Goal: Information Seeking & Learning: Learn about a topic

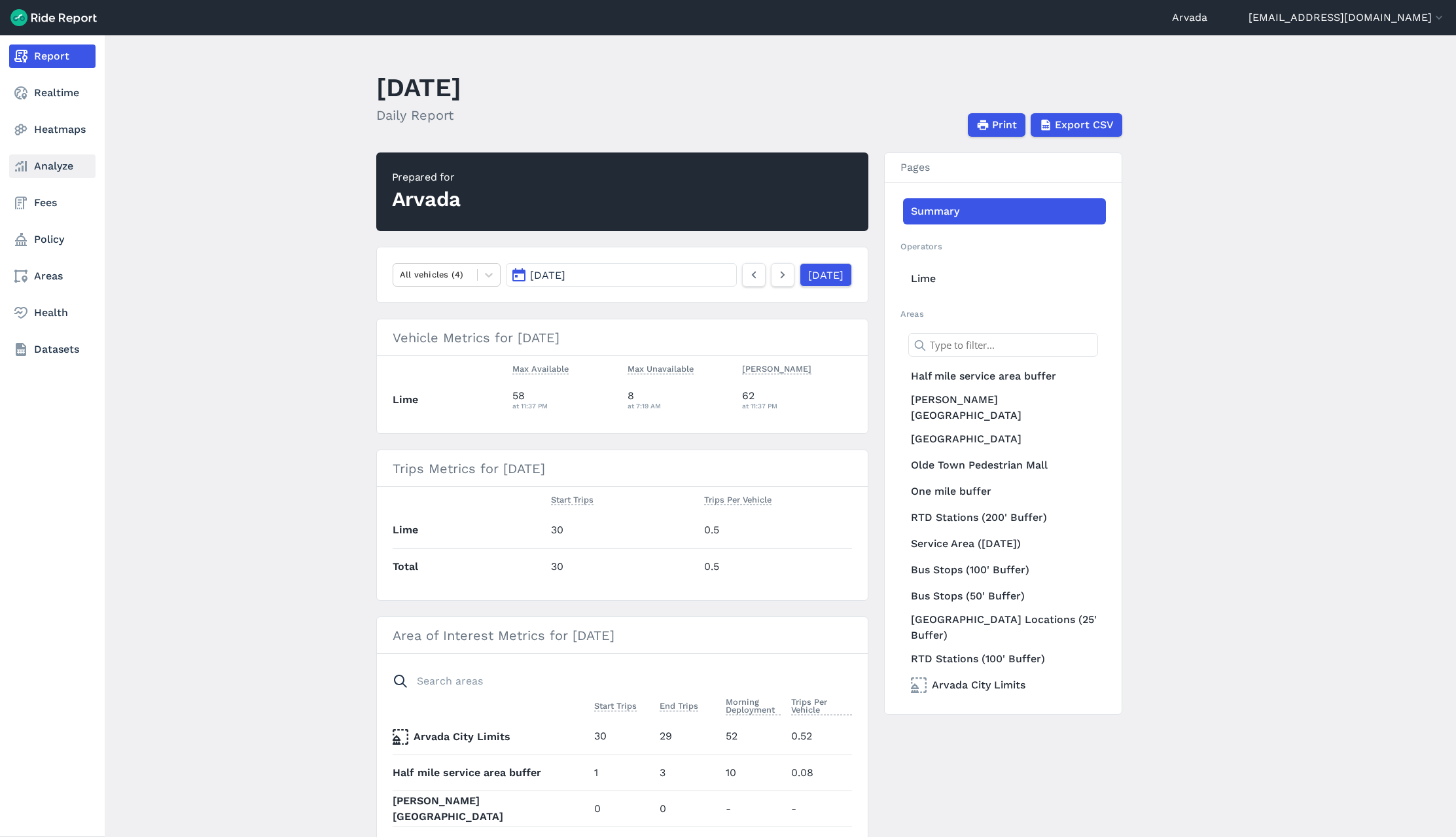
click at [24, 170] on use at bounding box center [21, 166] width 12 height 11
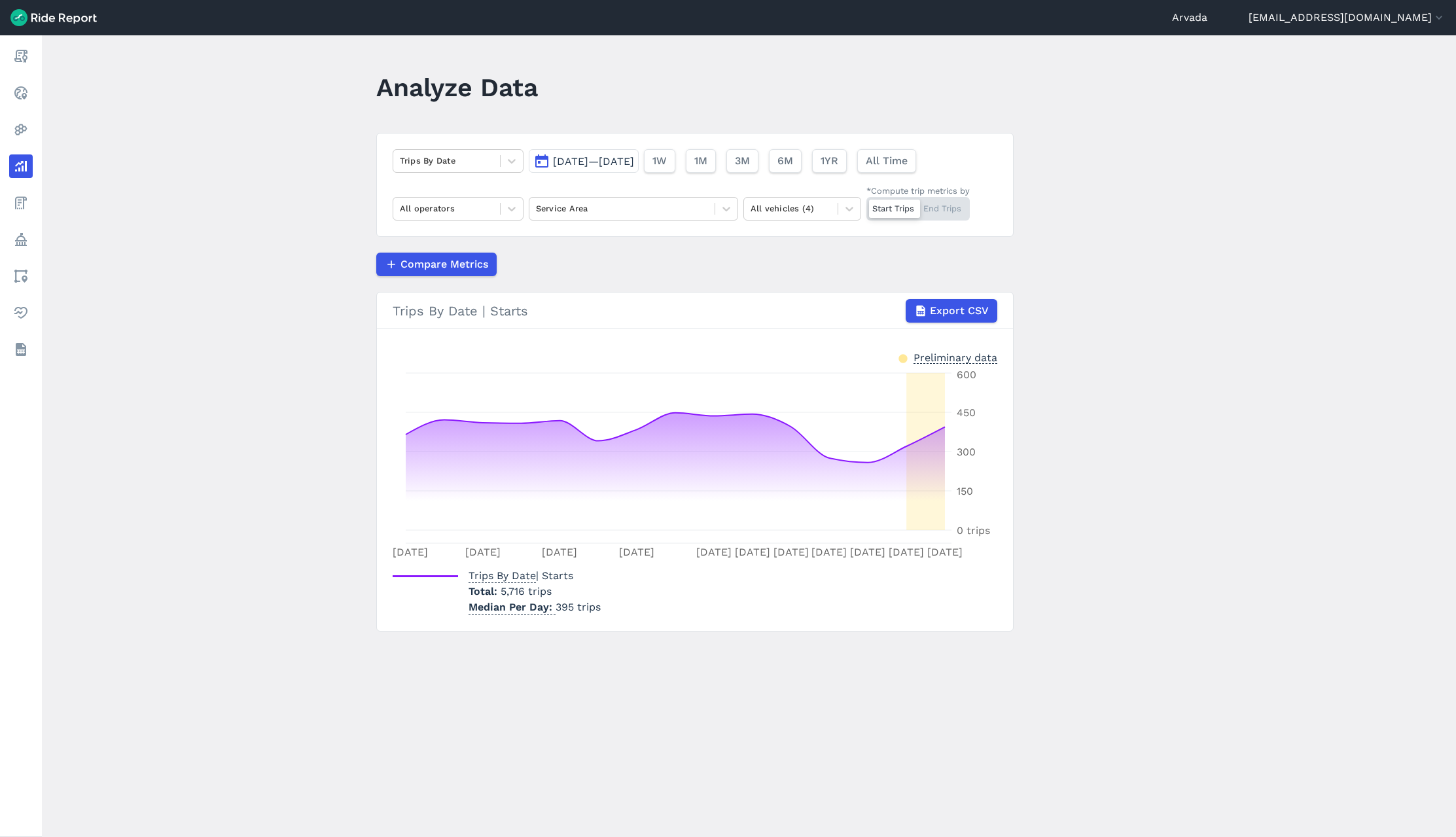
click at [542, 160] on button "[DATE]—[DATE]" at bounding box center [584, 161] width 110 height 24
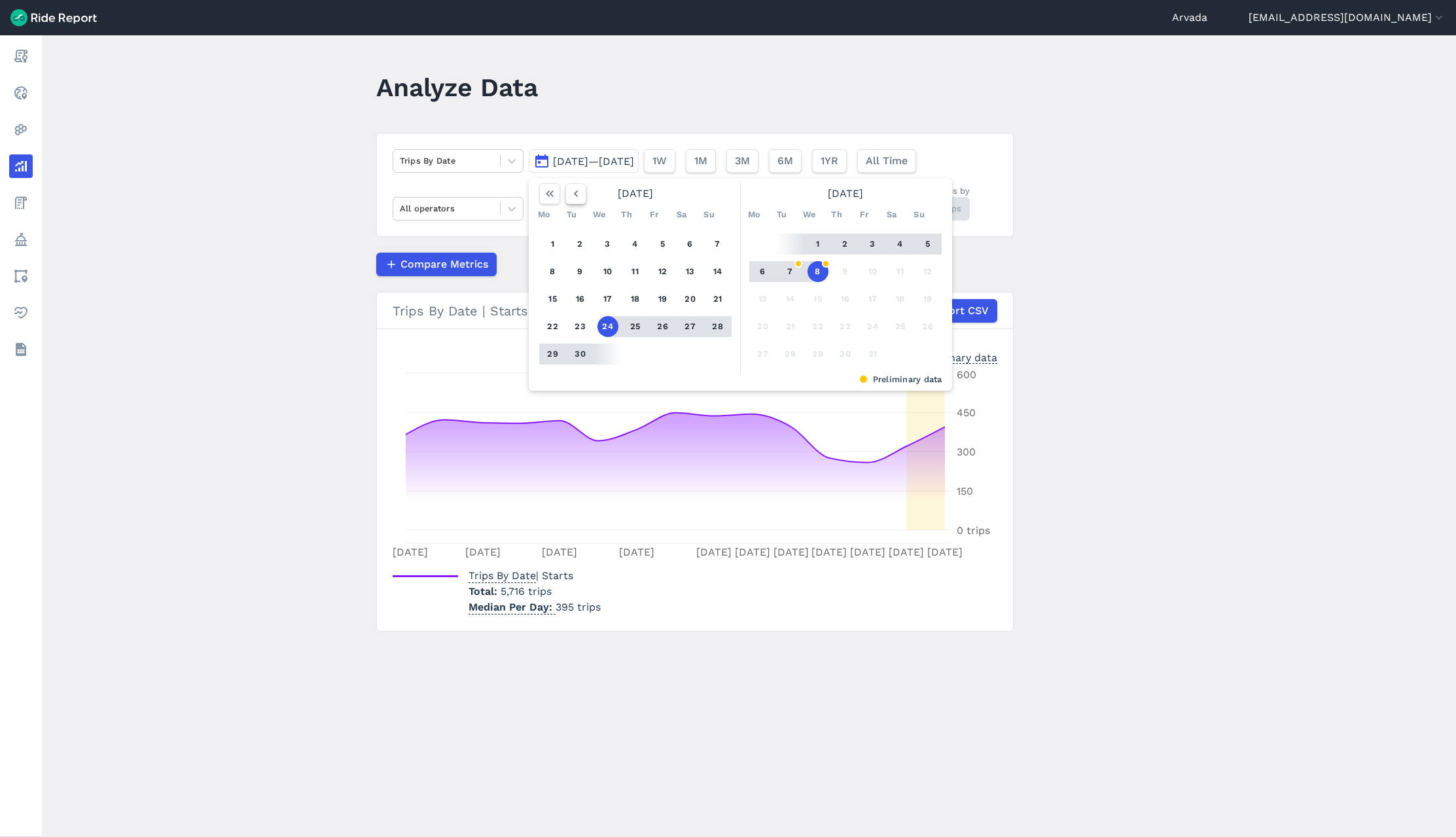
click at [576, 192] on icon "button" at bounding box center [576, 194] width 13 height 13
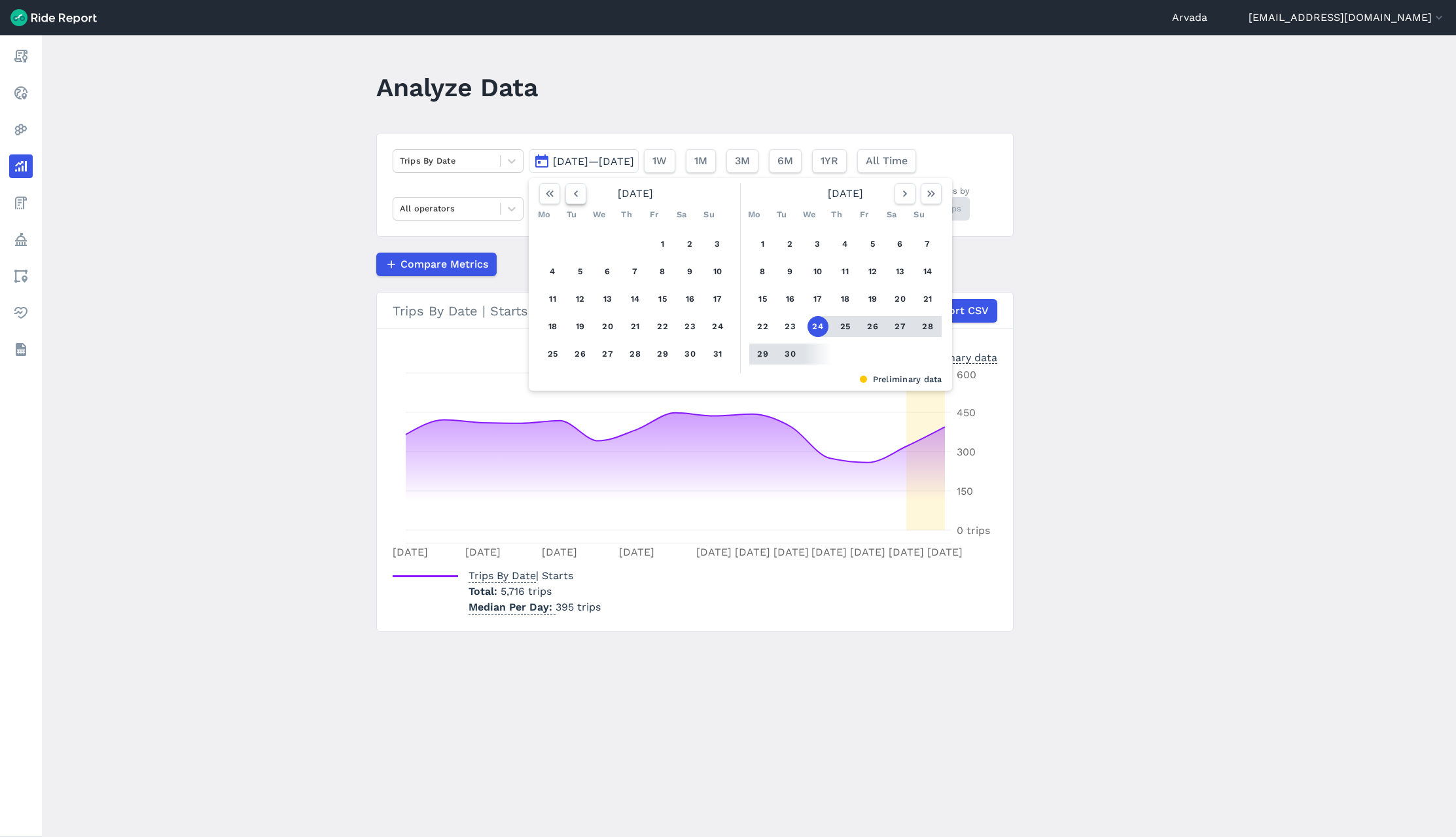
click at [576, 192] on icon "button" at bounding box center [576, 194] width 13 height 13
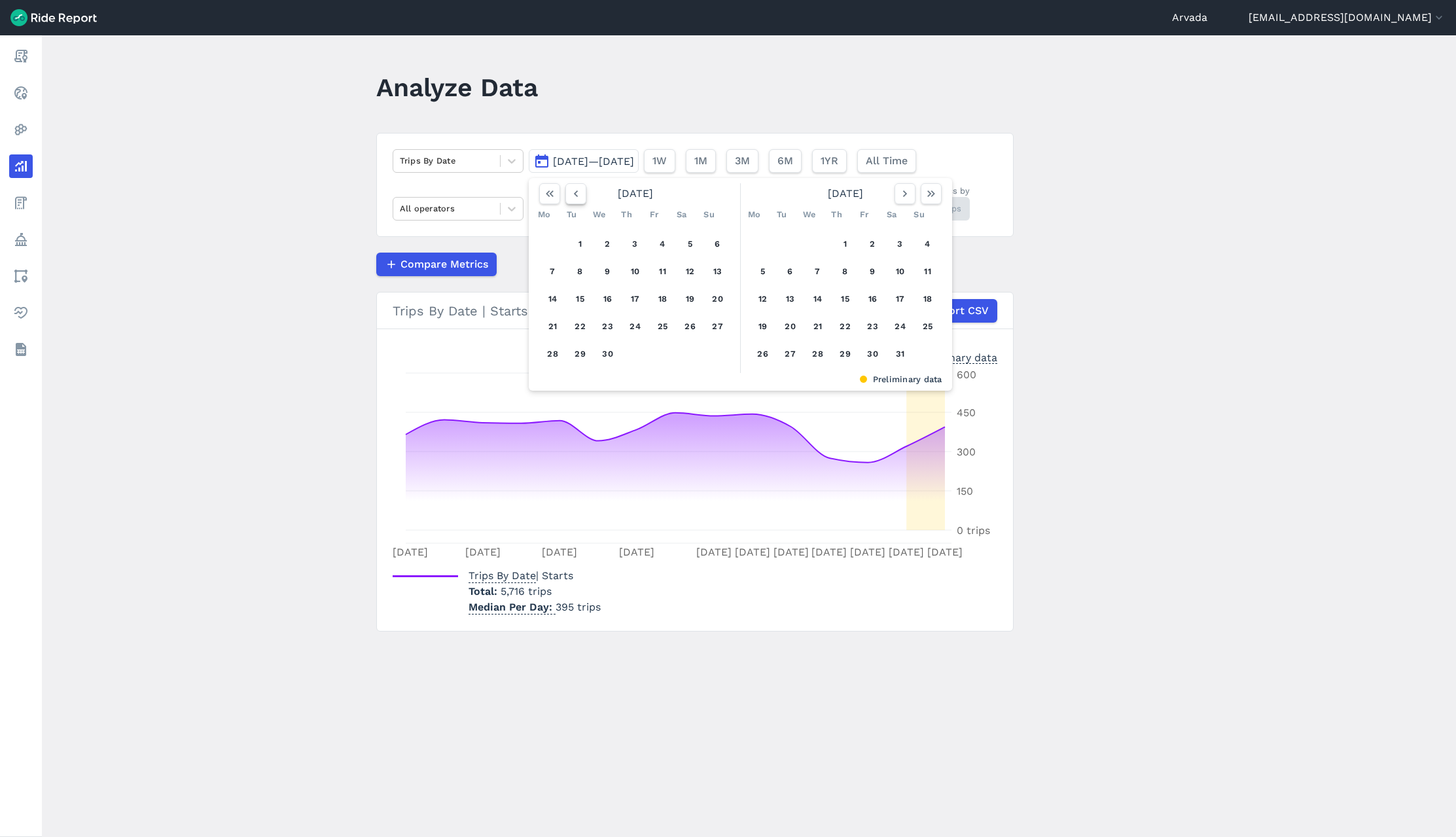
click at [576, 192] on icon "button" at bounding box center [576, 194] width 13 height 13
click at [598, 242] on button "1" at bounding box center [607, 244] width 21 height 21
click at [929, 200] on icon "button" at bounding box center [932, 194] width 13 height 13
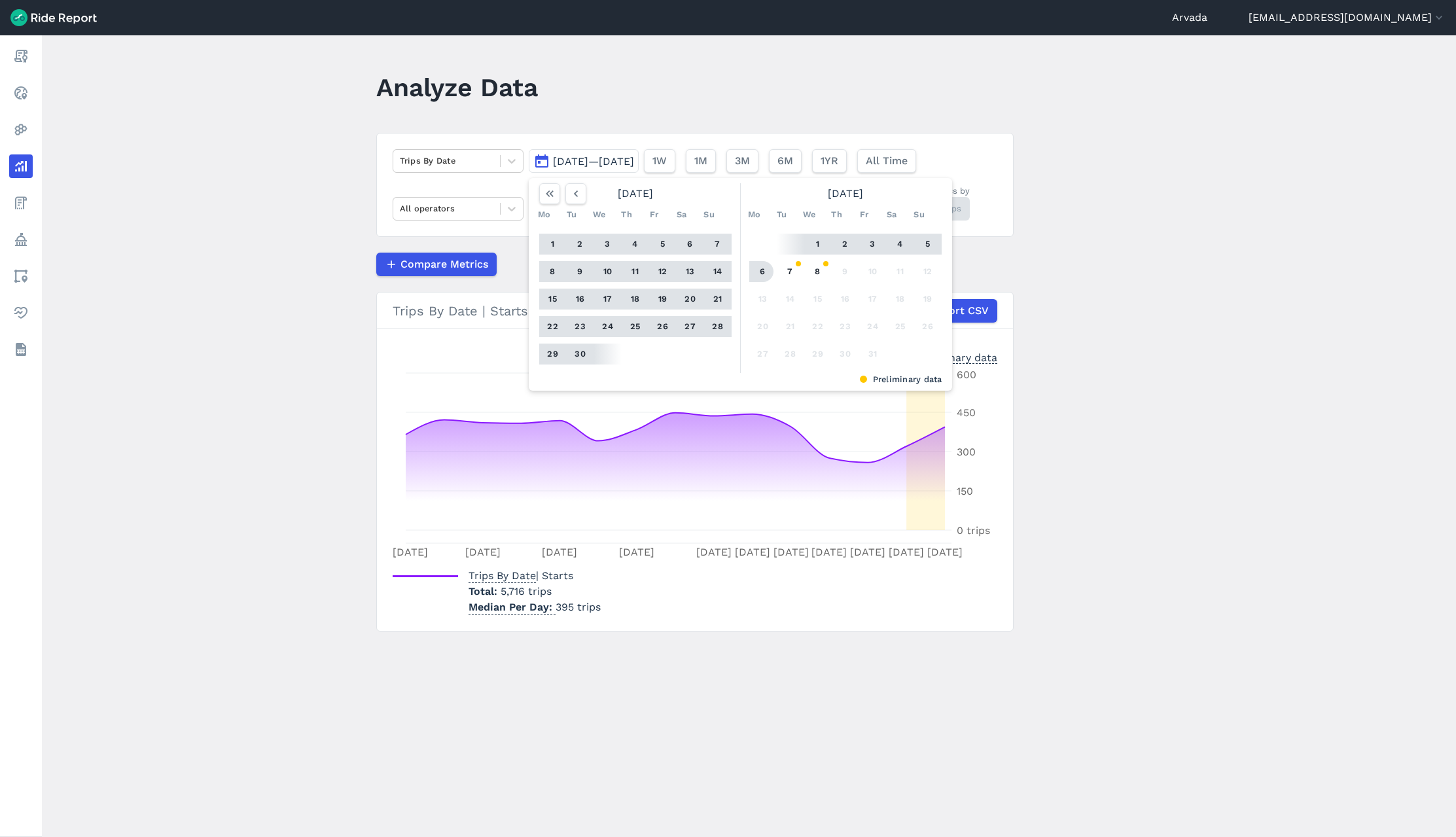
click at [765, 272] on button "6" at bounding box center [763, 271] width 21 height 21
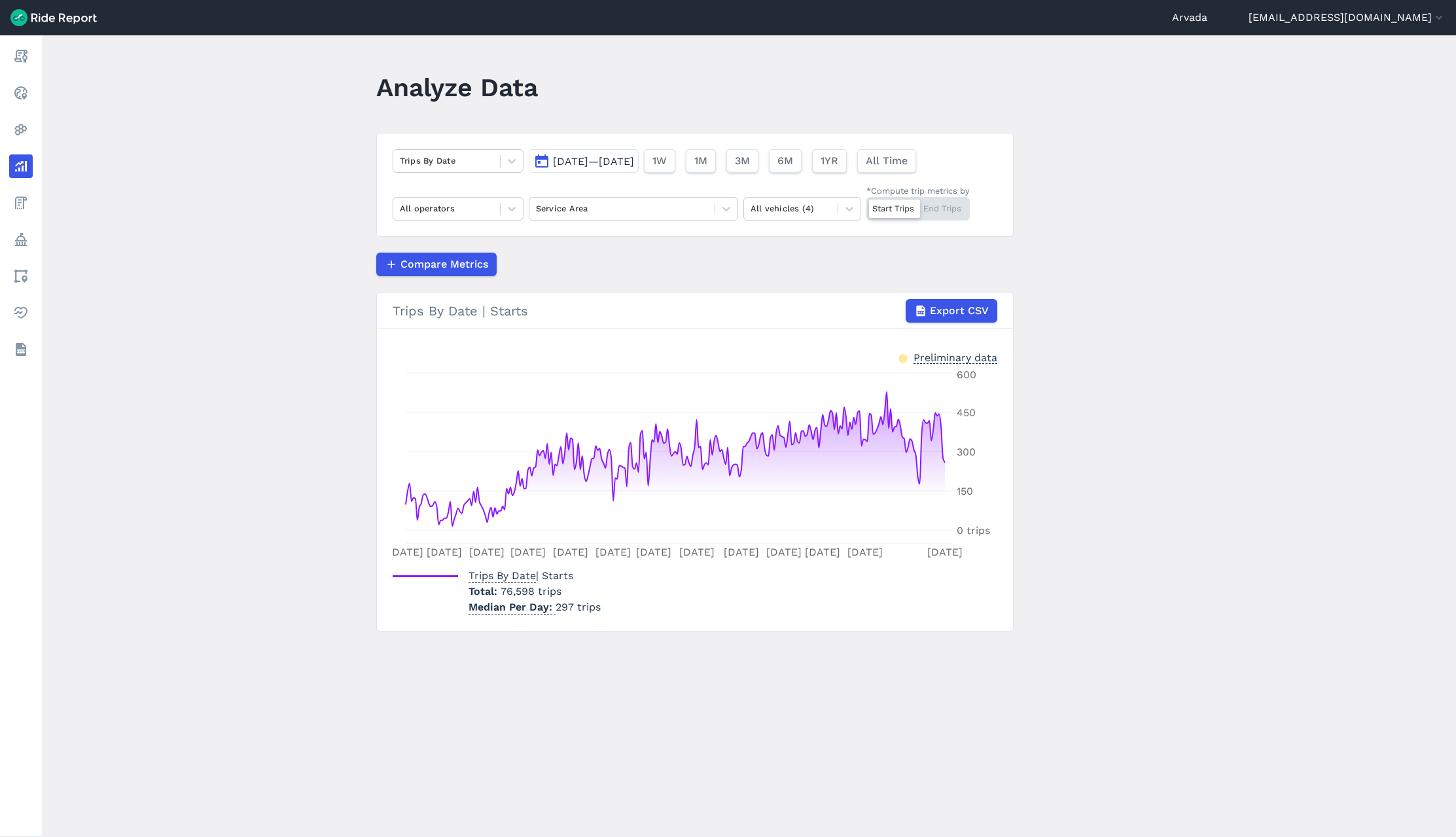
click at [948, 208] on div "Start Trips End Trips" at bounding box center [918, 209] width 103 height 24
click at [867, 206] on input "*Compute trip metrics by Start Trips End Trips" at bounding box center [867, 201] width 0 height 8
click at [896, 215] on div "Start Trips End Trips" at bounding box center [918, 209] width 103 height 24
click at [867, 206] on input "*Compute trip metrics by Start Trips End Trips" at bounding box center [867, 201] width 0 height 8
click at [853, 214] on icon at bounding box center [849, 209] width 13 height 13
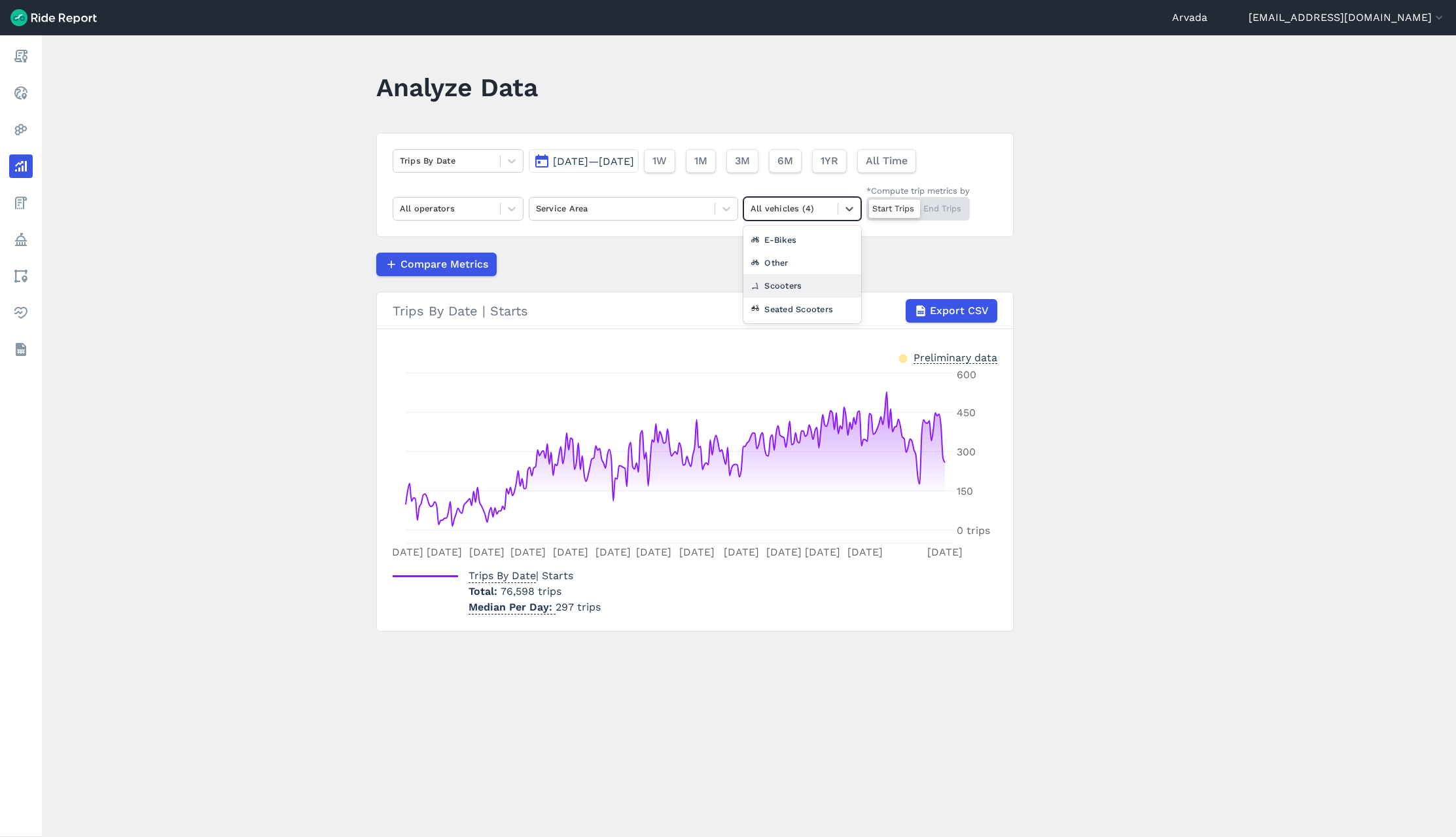
click at [817, 283] on div "Scooters" at bounding box center [802, 286] width 118 height 23
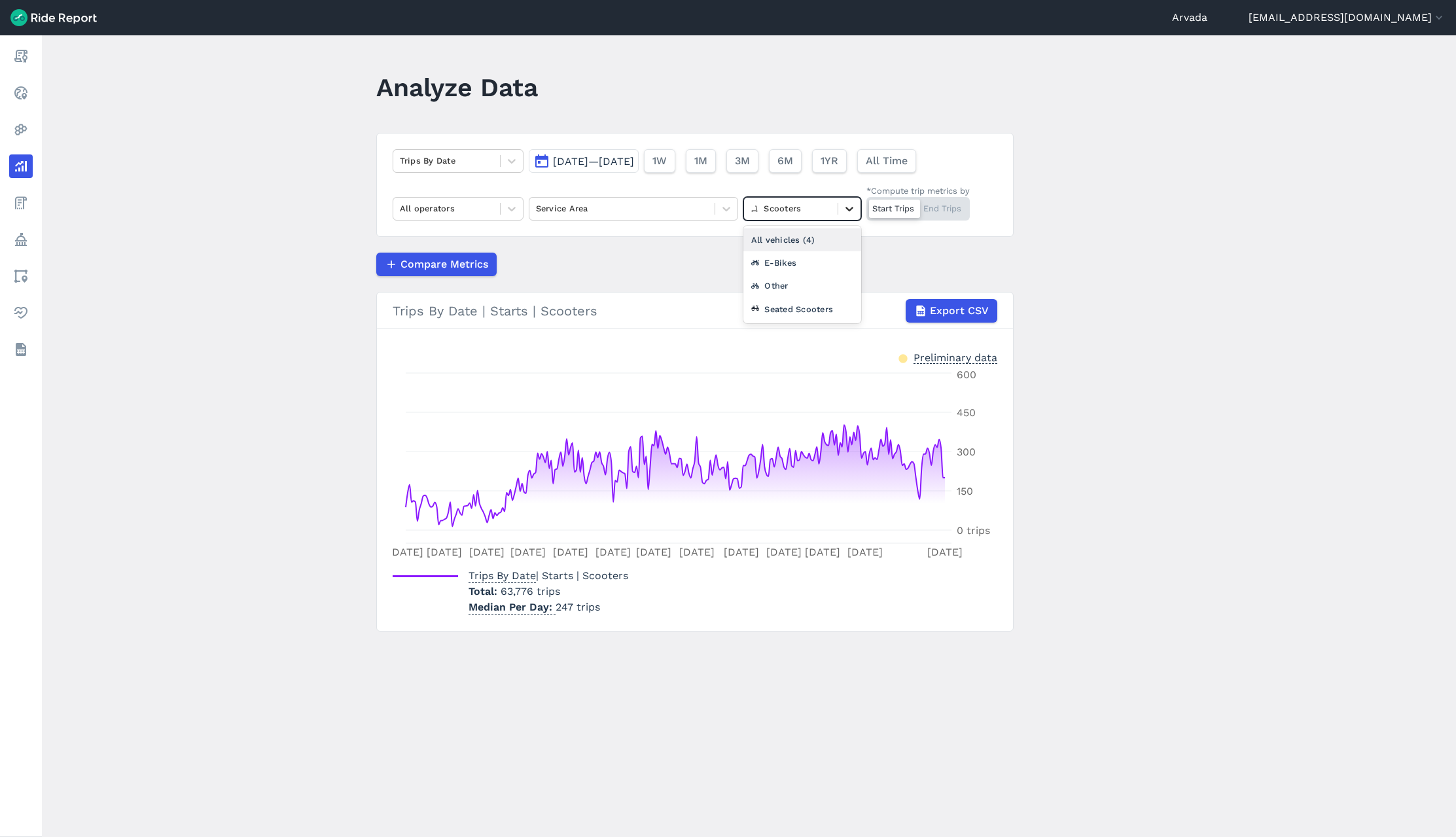
click at [843, 207] on icon at bounding box center [849, 209] width 13 height 13
click at [813, 237] on div "All vehicles (4)" at bounding box center [802, 240] width 118 height 23
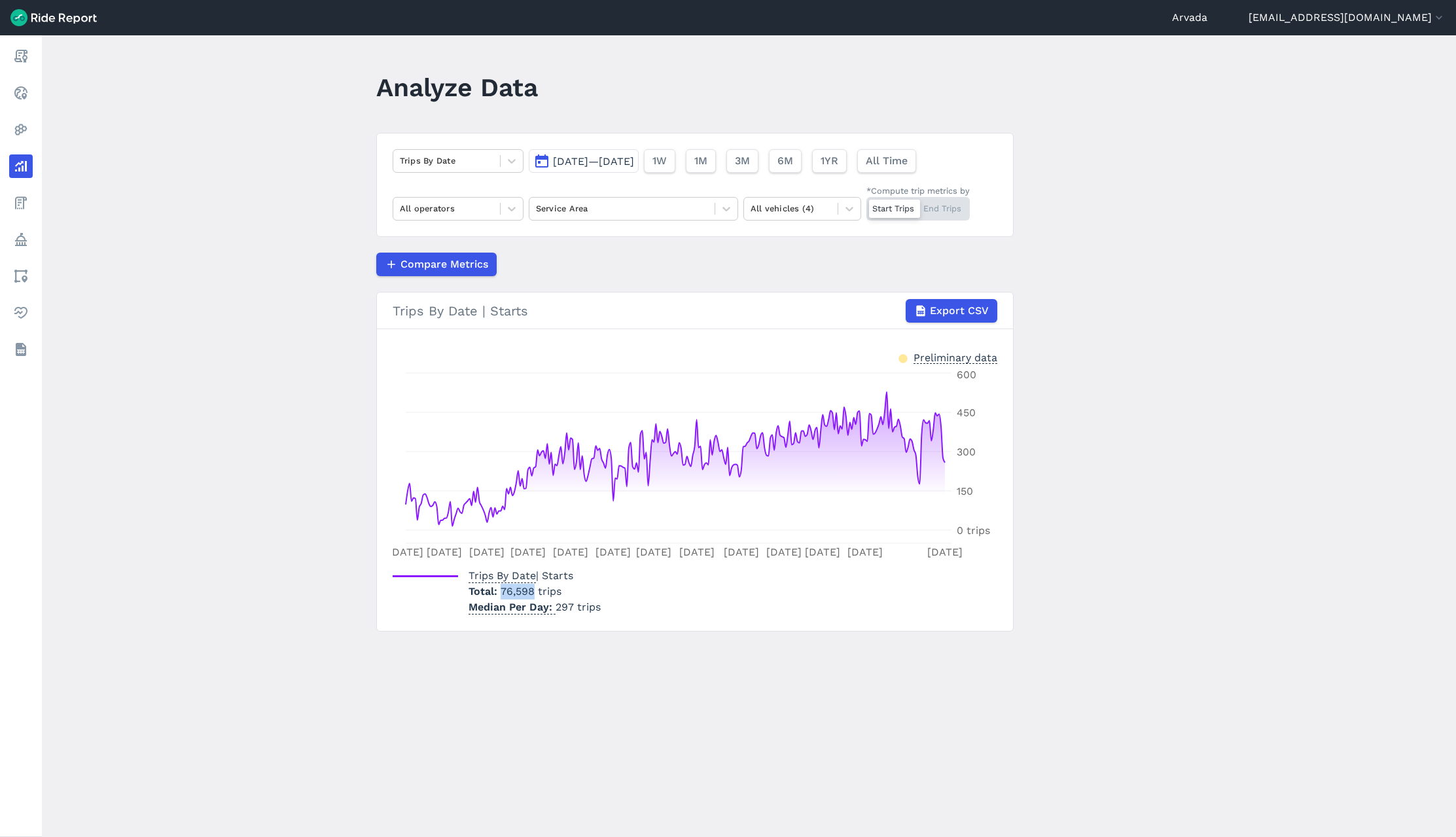
drag, startPoint x: 498, startPoint y: 589, endPoint x: 532, endPoint y: 590, distance: 34.0
click at [532, 590] on span "76,598 trips" at bounding box center [532, 591] width 61 height 12
copy span "76,598"
